Goal: Information Seeking & Learning: Learn about a topic

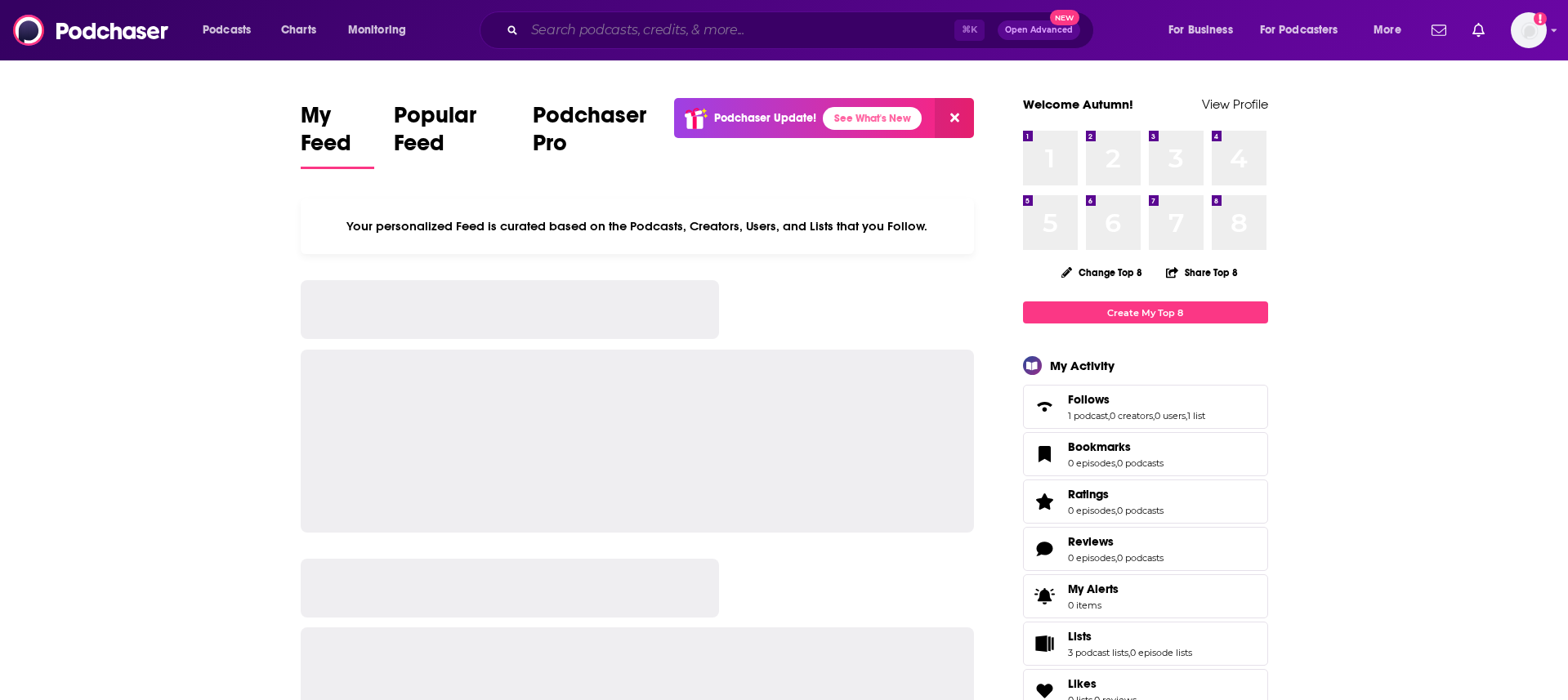
click at [794, 26] on input "Search podcasts, credits, & more..." at bounding box center [739, 29] width 430 height 27
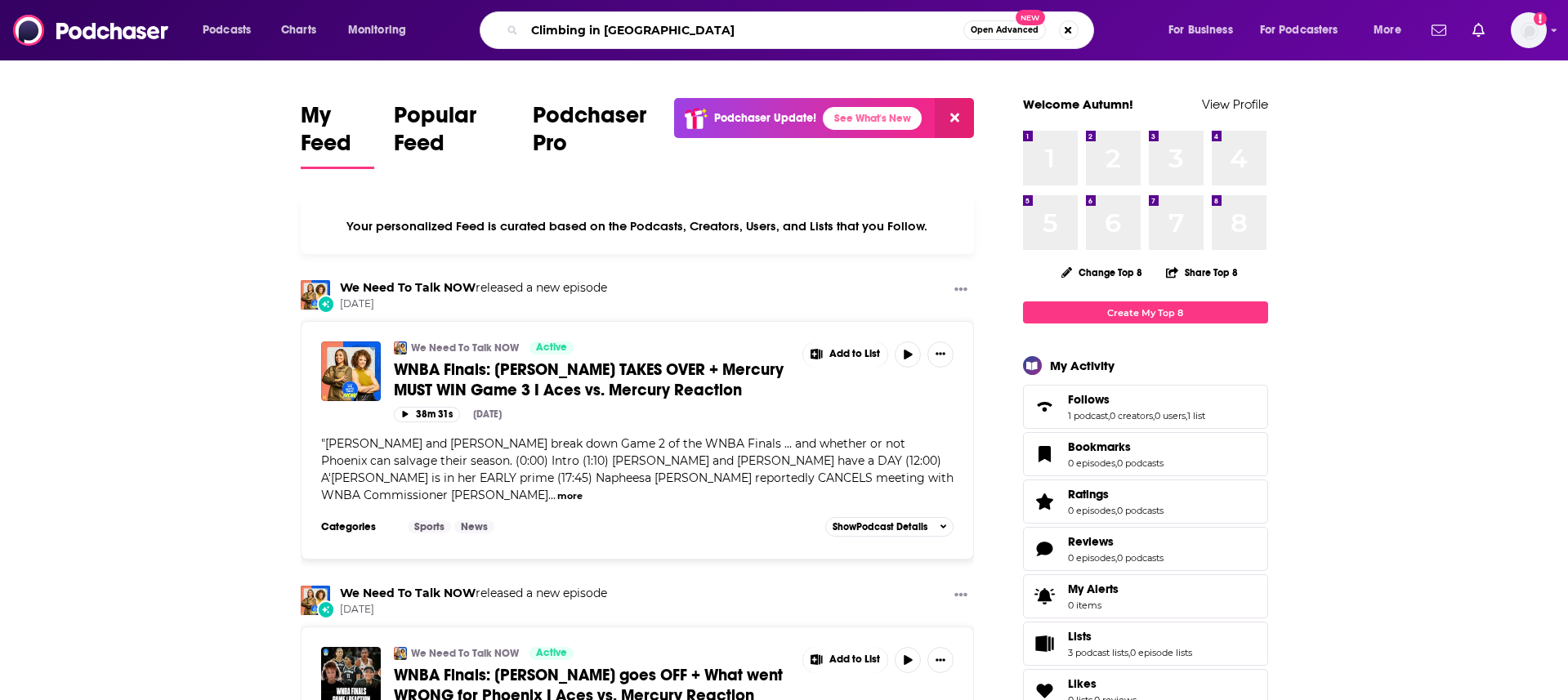
type input "Climbing in [GEOGRAPHIC_DATA]"
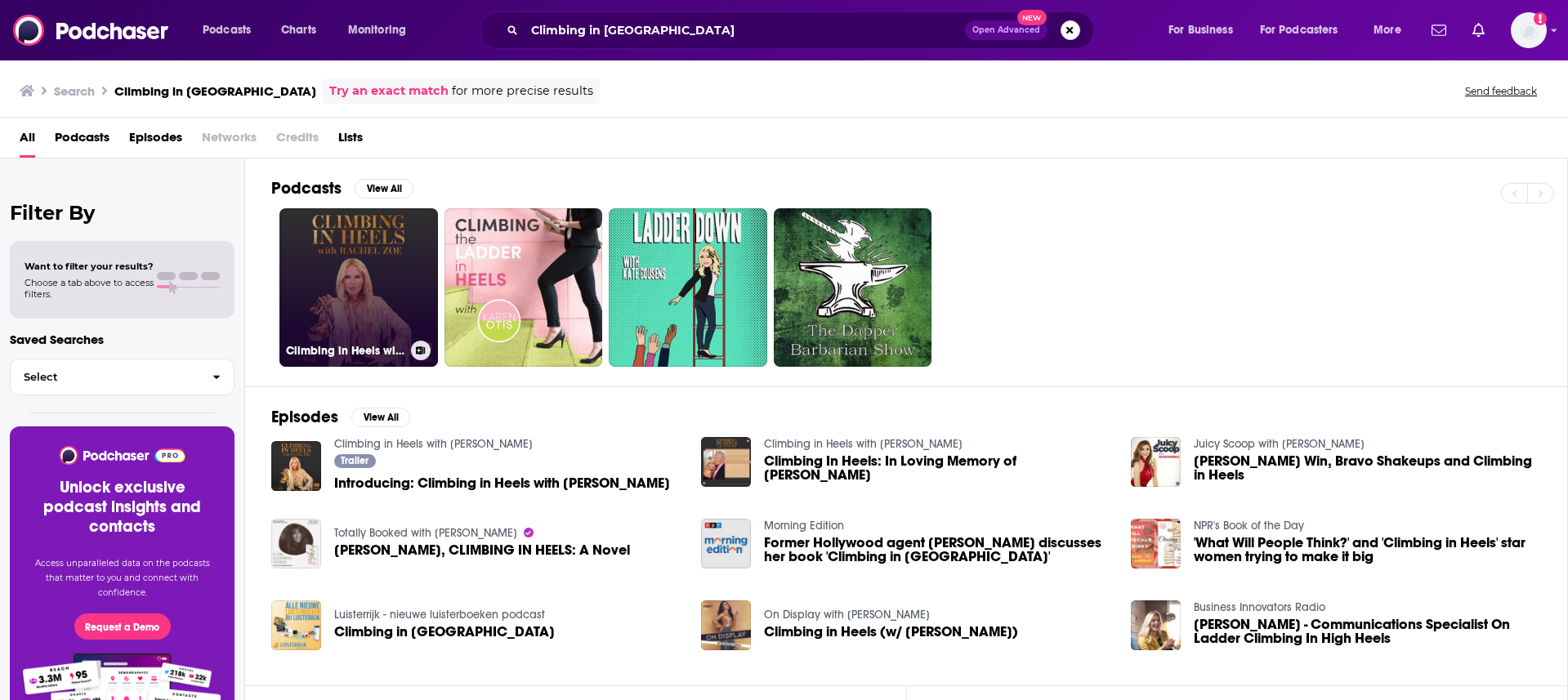
click at [364, 289] on link "Climbing in Heels with [PERSON_NAME]" at bounding box center [358, 287] width 158 height 158
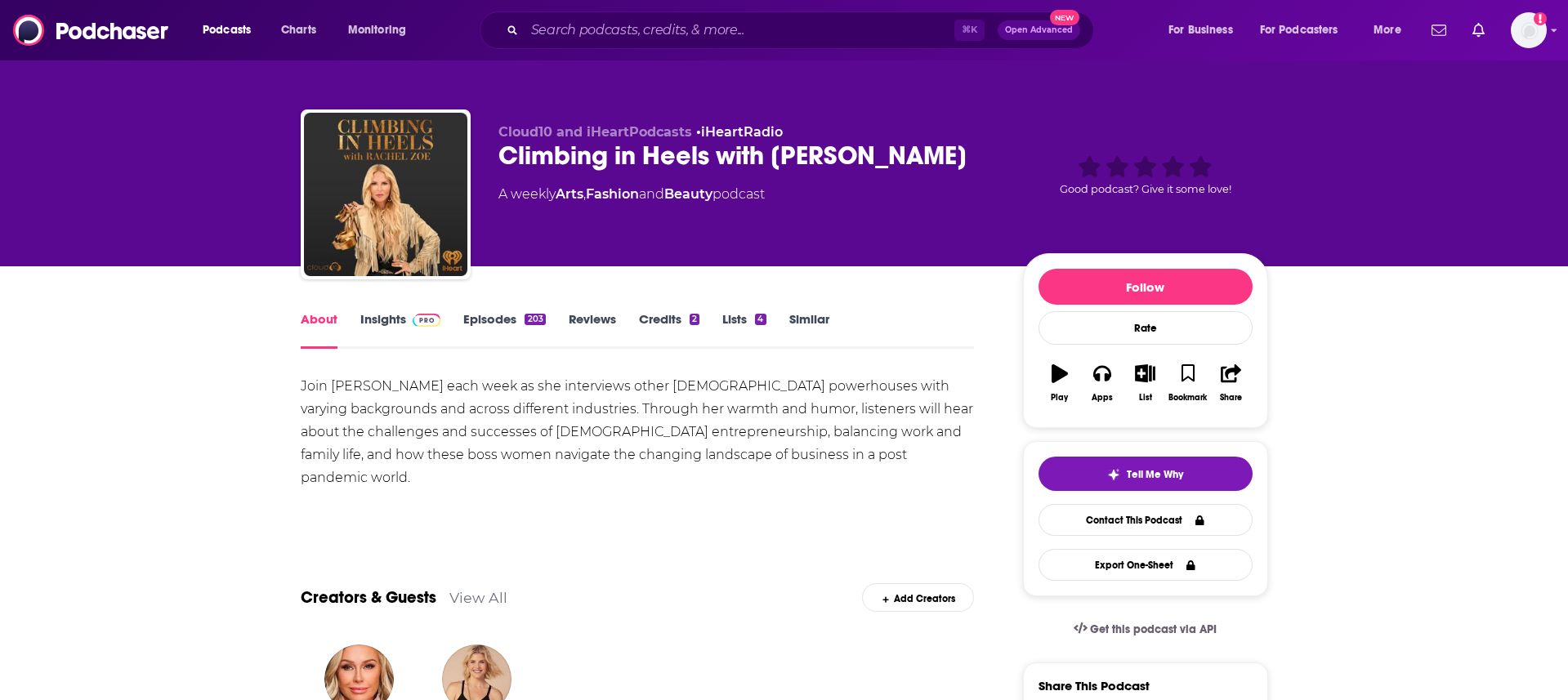
click at [400, 311] on link "Insights" at bounding box center [400, 329] width 81 height 37
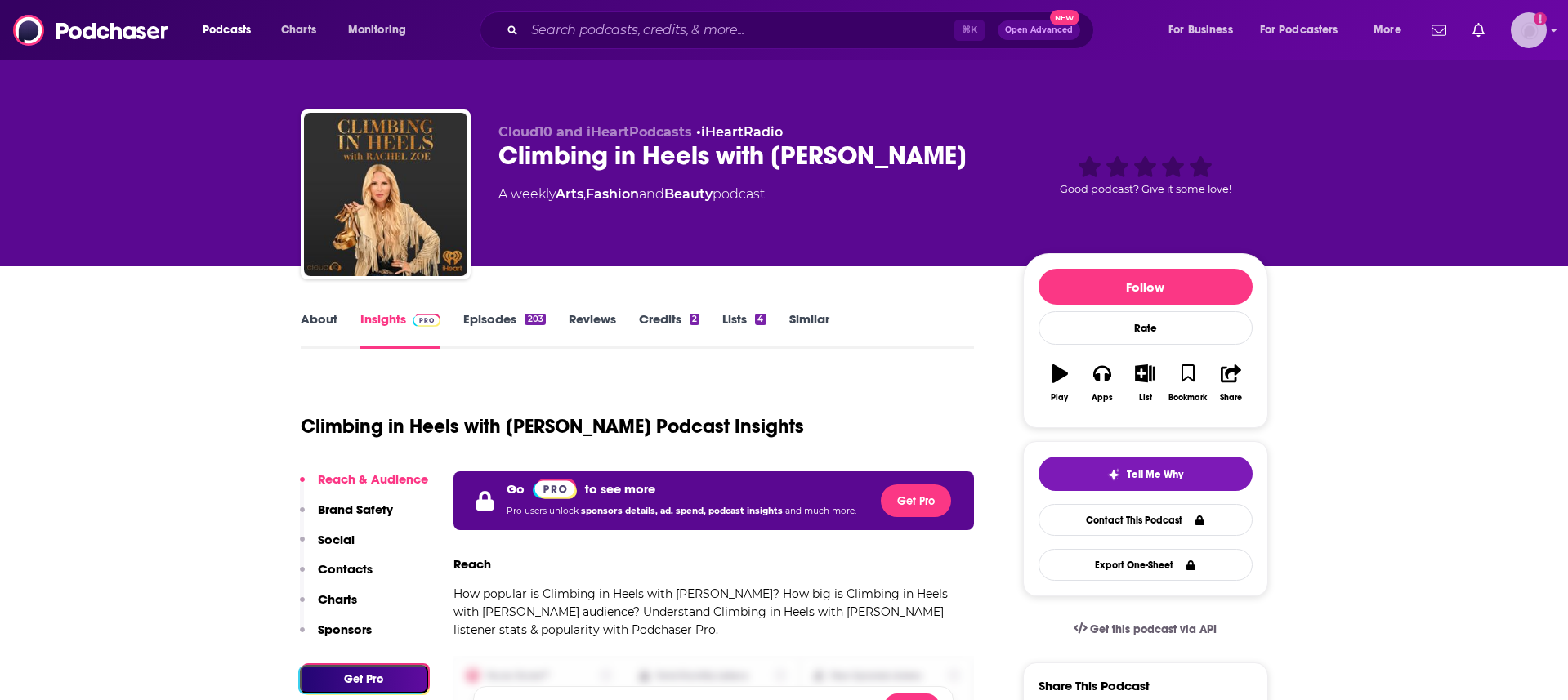
click at [1537, 22] on icon "Add a profile image" at bounding box center [1539, 18] width 13 height 13
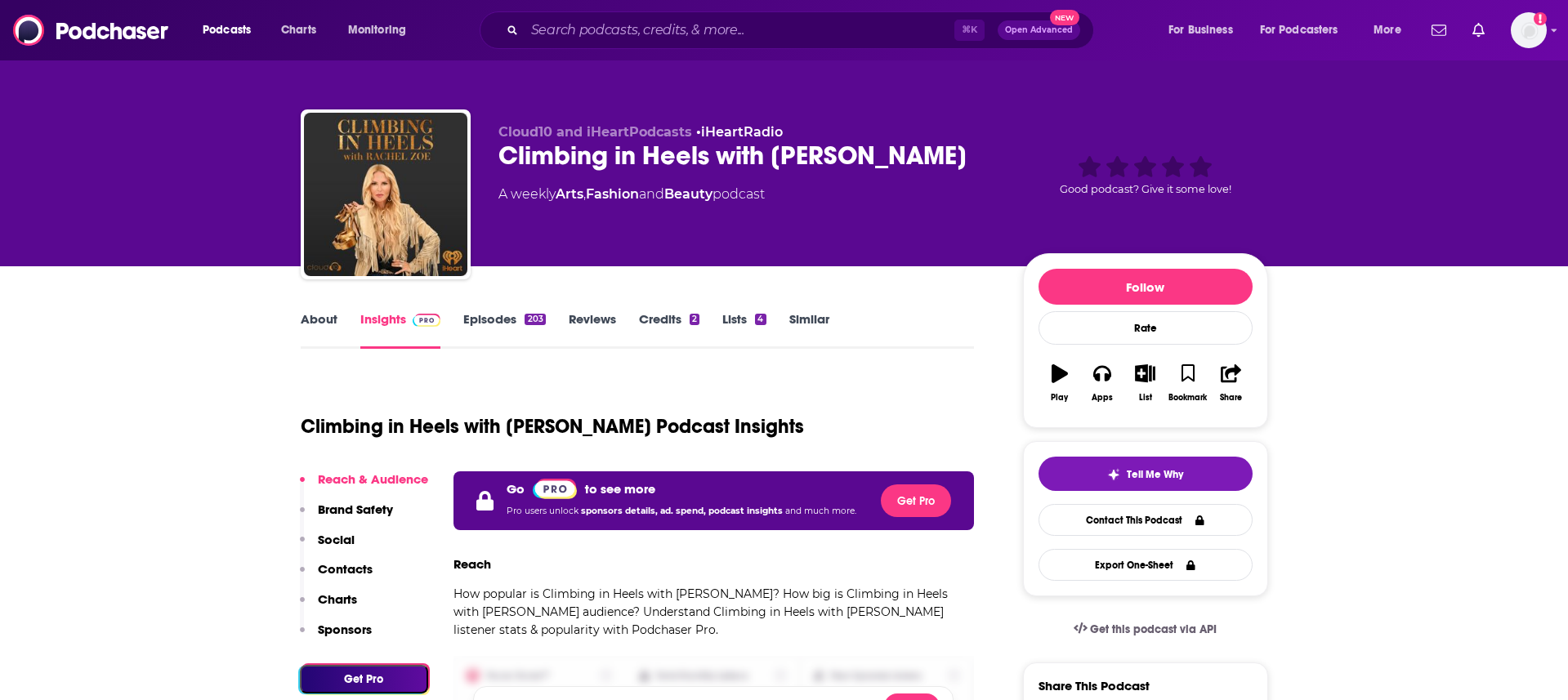
click at [506, 316] on link "Episodes 203" at bounding box center [504, 329] width 82 height 37
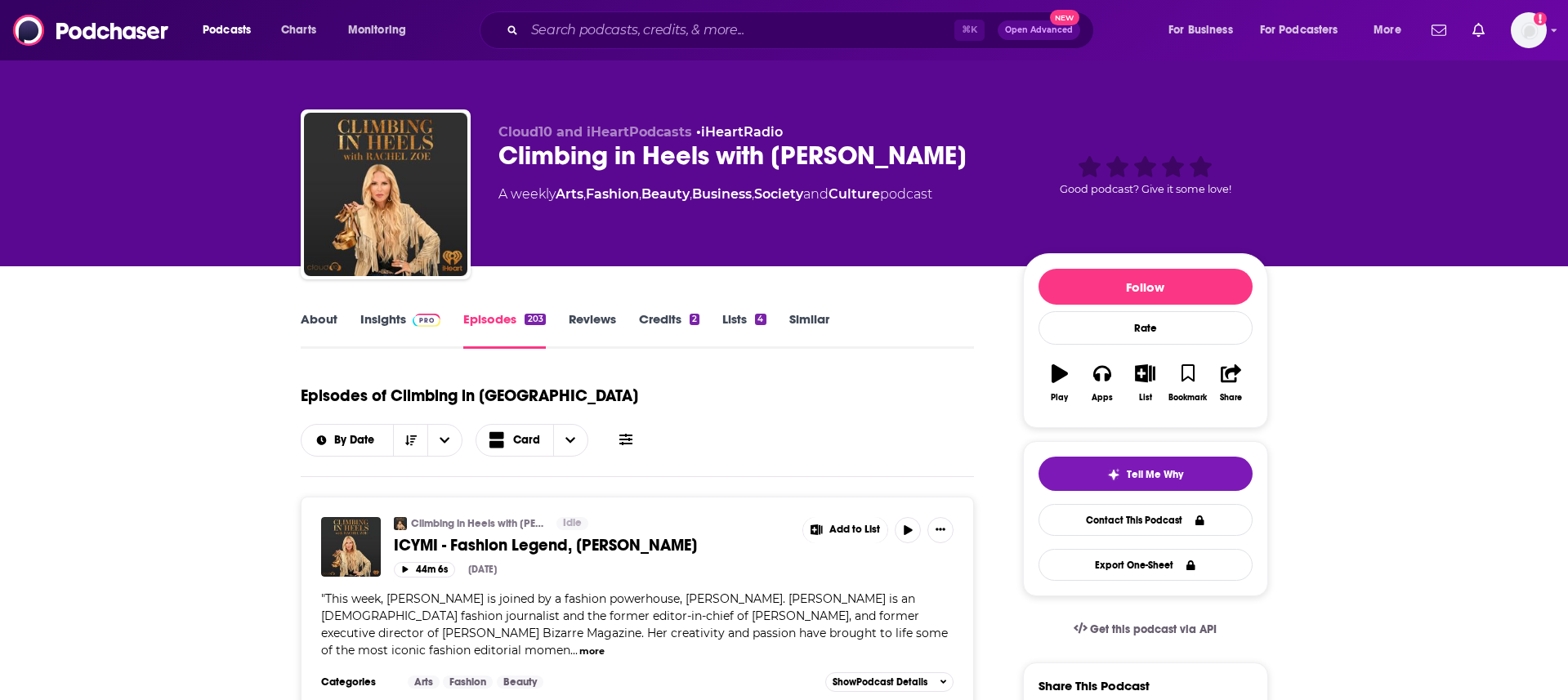
click at [317, 316] on link "About" at bounding box center [319, 329] width 36 height 37
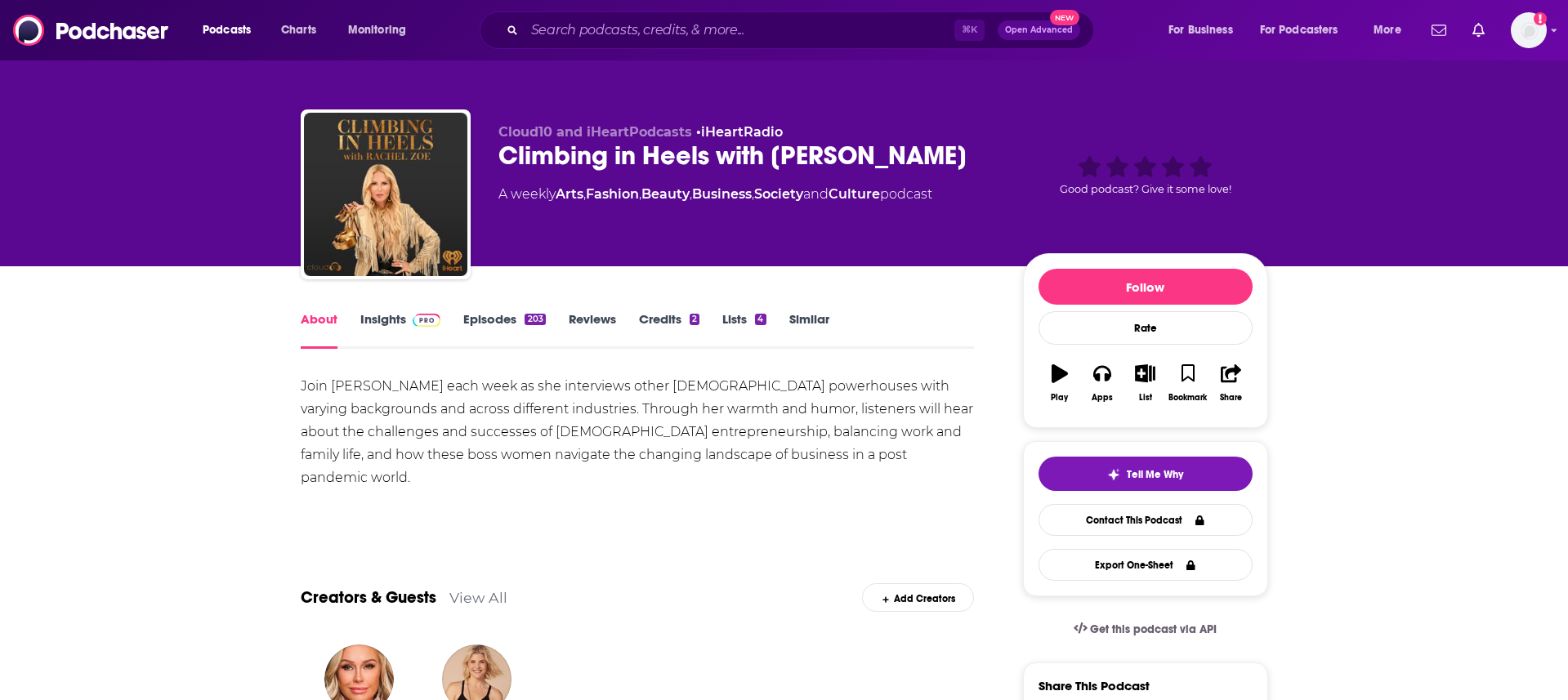
click at [417, 314] on img at bounding box center [426, 320] width 29 height 13
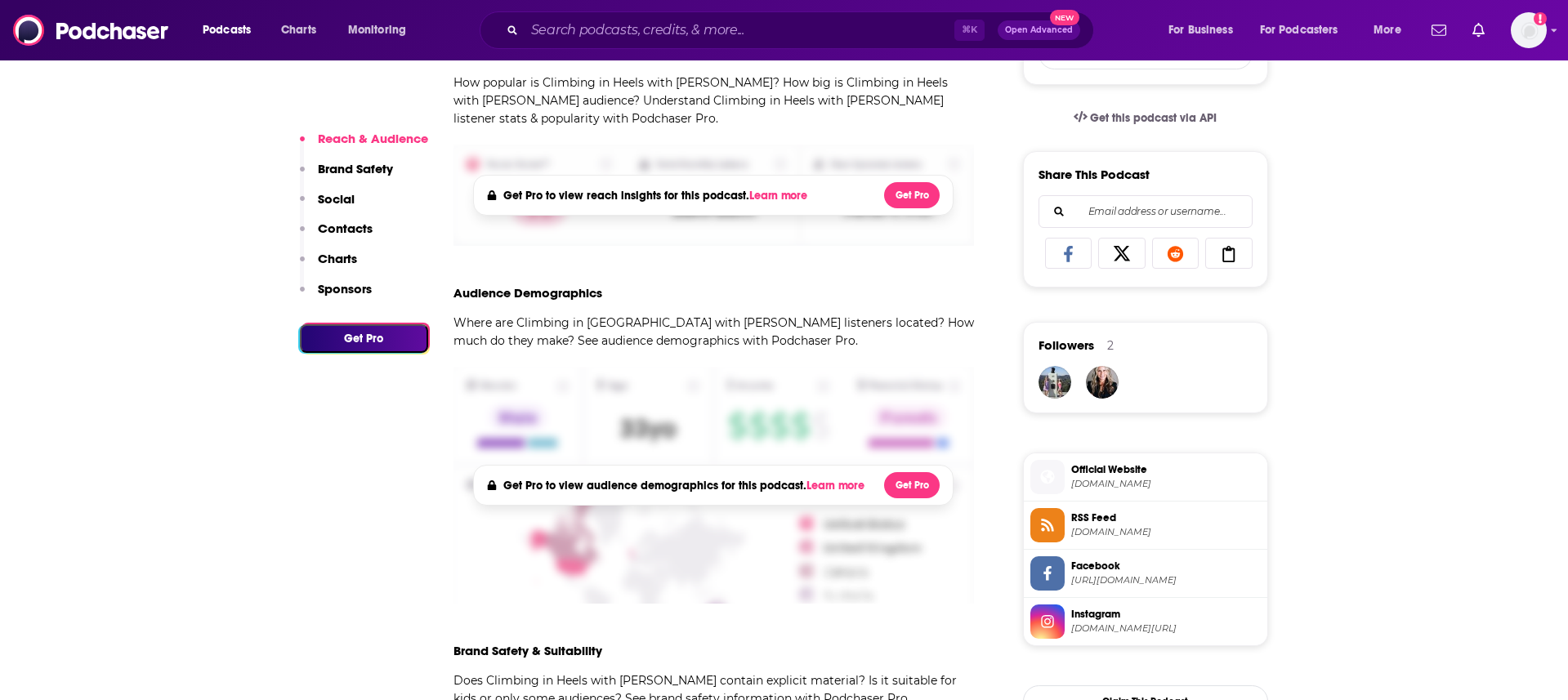
scroll to position [552, 0]
